Goal: Task Accomplishment & Management: Manage account settings

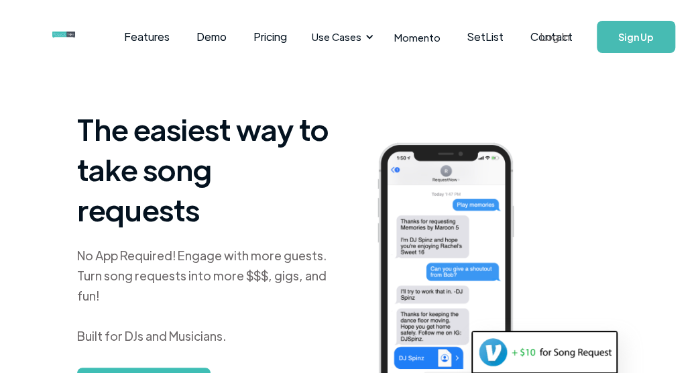
click at [540, 38] on link "Log In" at bounding box center [554, 36] width 57 height 47
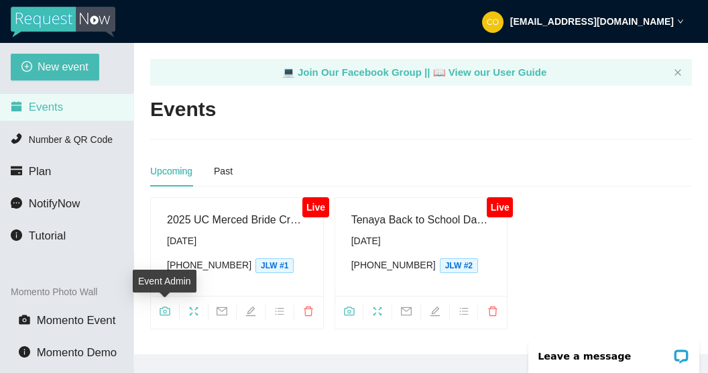
click at [165, 310] on icon "camera" at bounding box center [165, 311] width 11 height 11
